Goal: Transaction & Acquisition: Purchase product/service

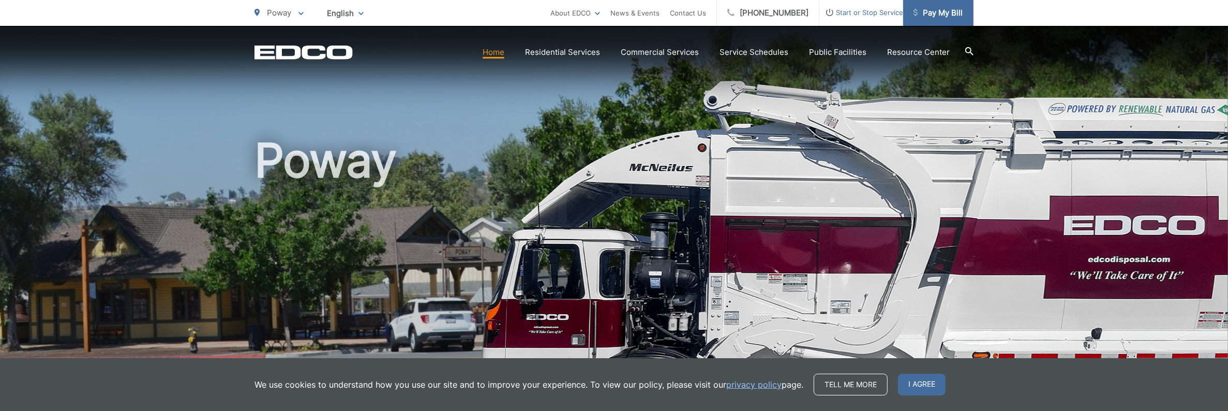
click at [933, 15] on span "Pay My Bill" at bounding box center [937, 13] width 49 height 12
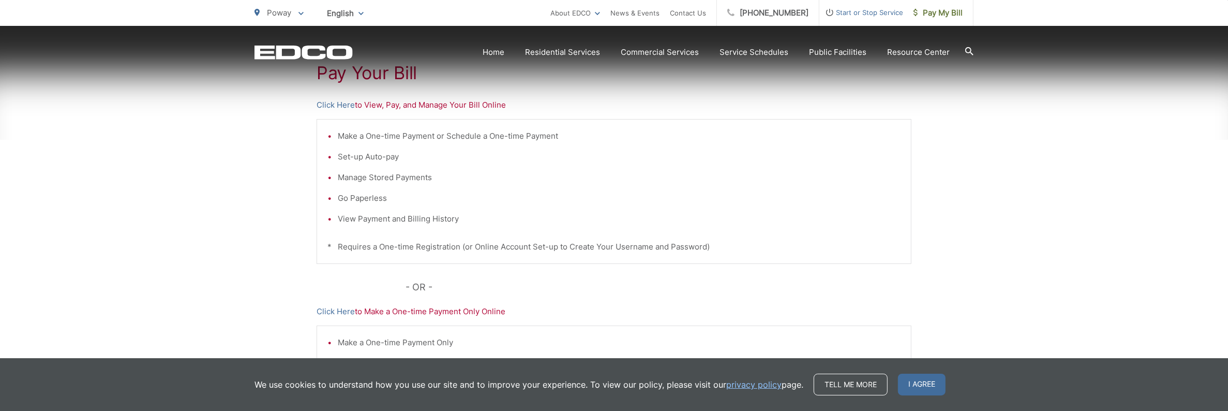
scroll to position [206, 0]
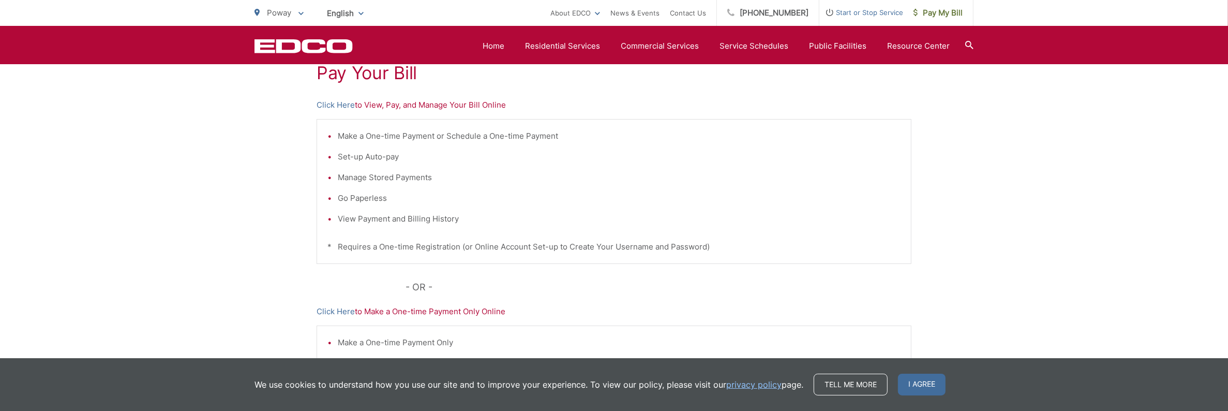
click at [373, 105] on p "Click Here to View, Pay, and Manage Your Bill Online" at bounding box center [613, 105] width 595 height 12
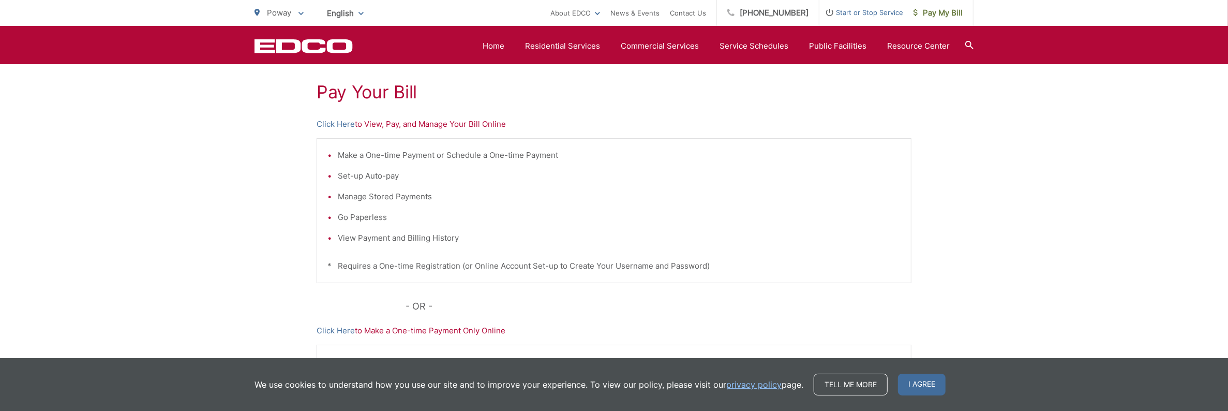
scroll to position [155, 0]
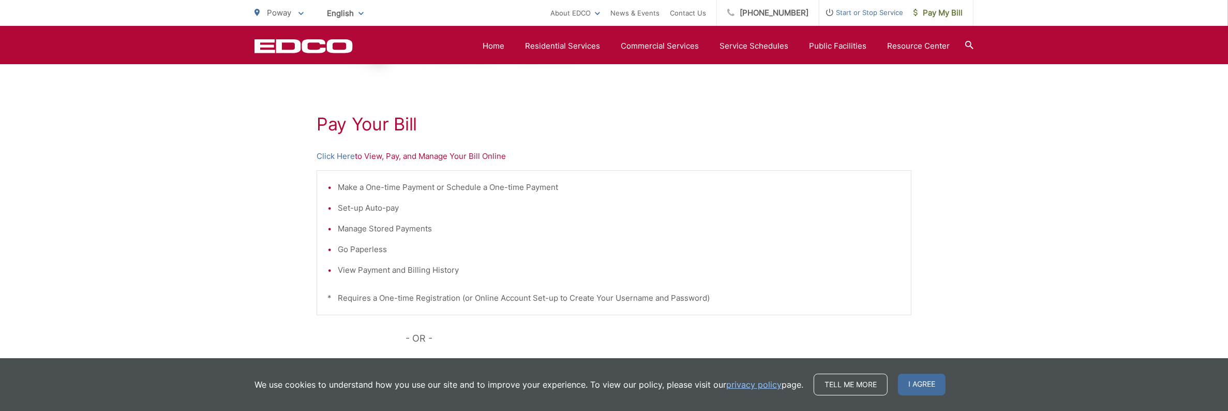
click at [366, 155] on p "Click Here to View, Pay, and Manage Your Bill Online" at bounding box center [613, 156] width 595 height 12
click at [391, 157] on p "Click Here to View, Pay, and Manage Your Bill Online" at bounding box center [613, 156] width 595 height 12
click at [372, 156] on p "Click Here to View, Pay, and Manage Your Bill Online" at bounding box center [613, 156] width 595 height 12
click at [346, 157] on link "Click Here" at bounding box center [335, 156] width 38 height 12
